Goal: Task Accomplishment & Management: Use online tool/utility

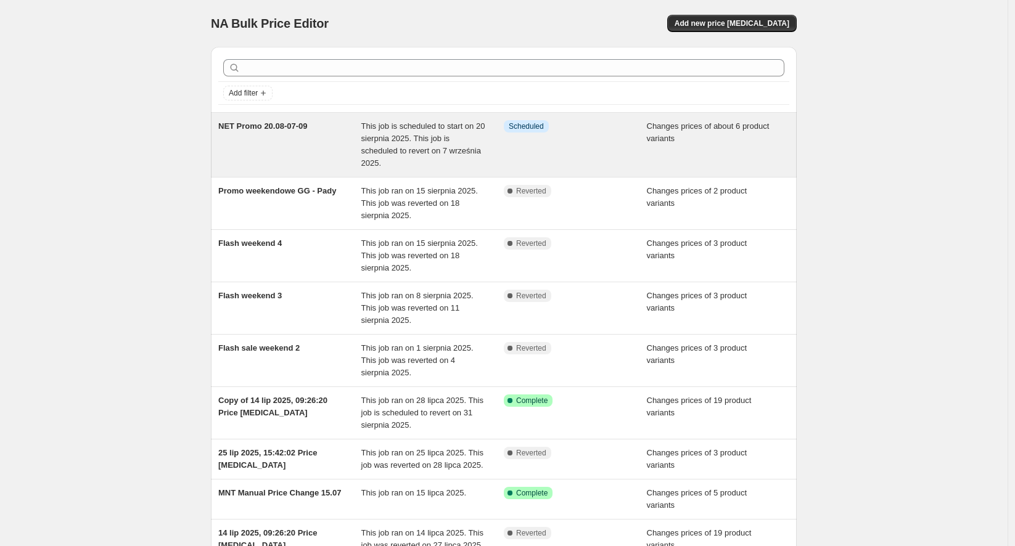
click at [599, 141] on div "Info Scheduled" at bounding box center [575, 144] width 143 height 49
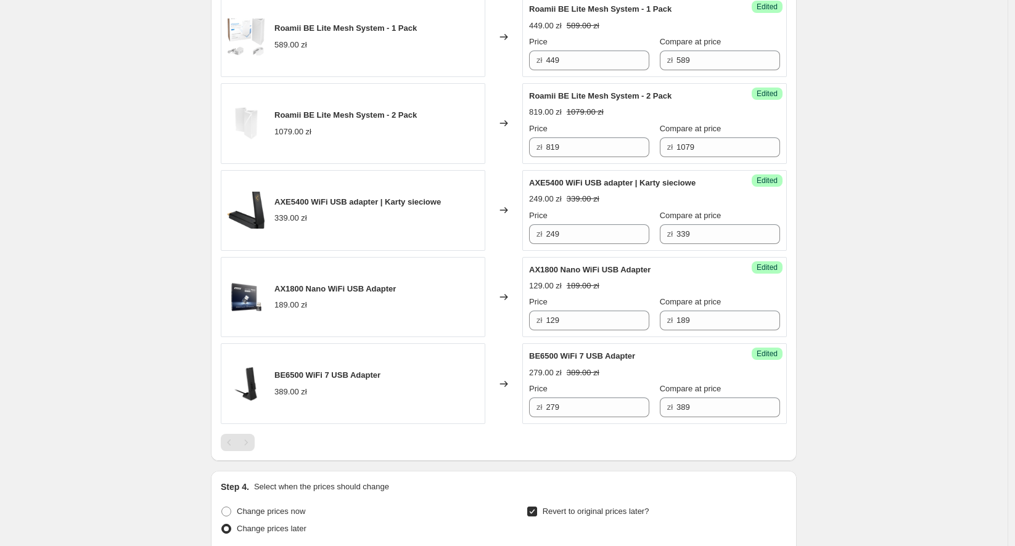
scroll to position [617, 0]
